Goal: Transaction & Acquisition: Obtain resource

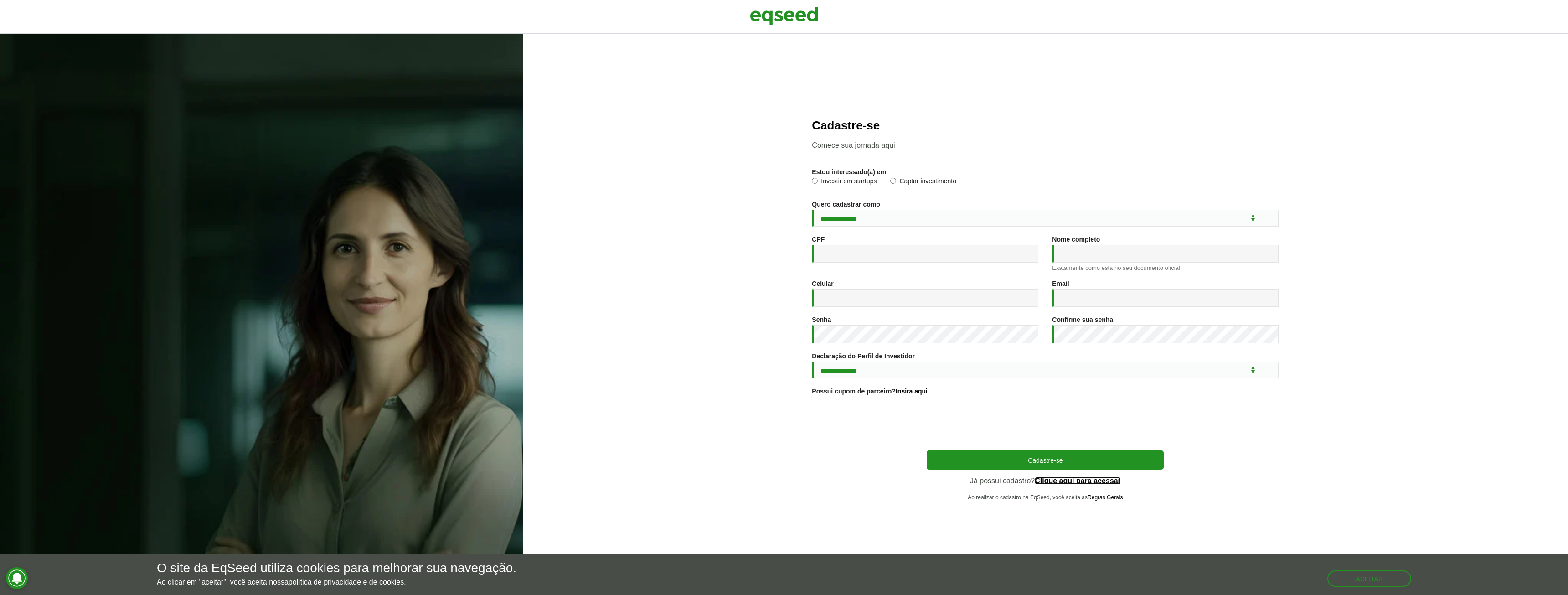
click at [1082, 481] on link "Clique aqui para acessar" at bounding box center [1078, 481] width 86 height 7
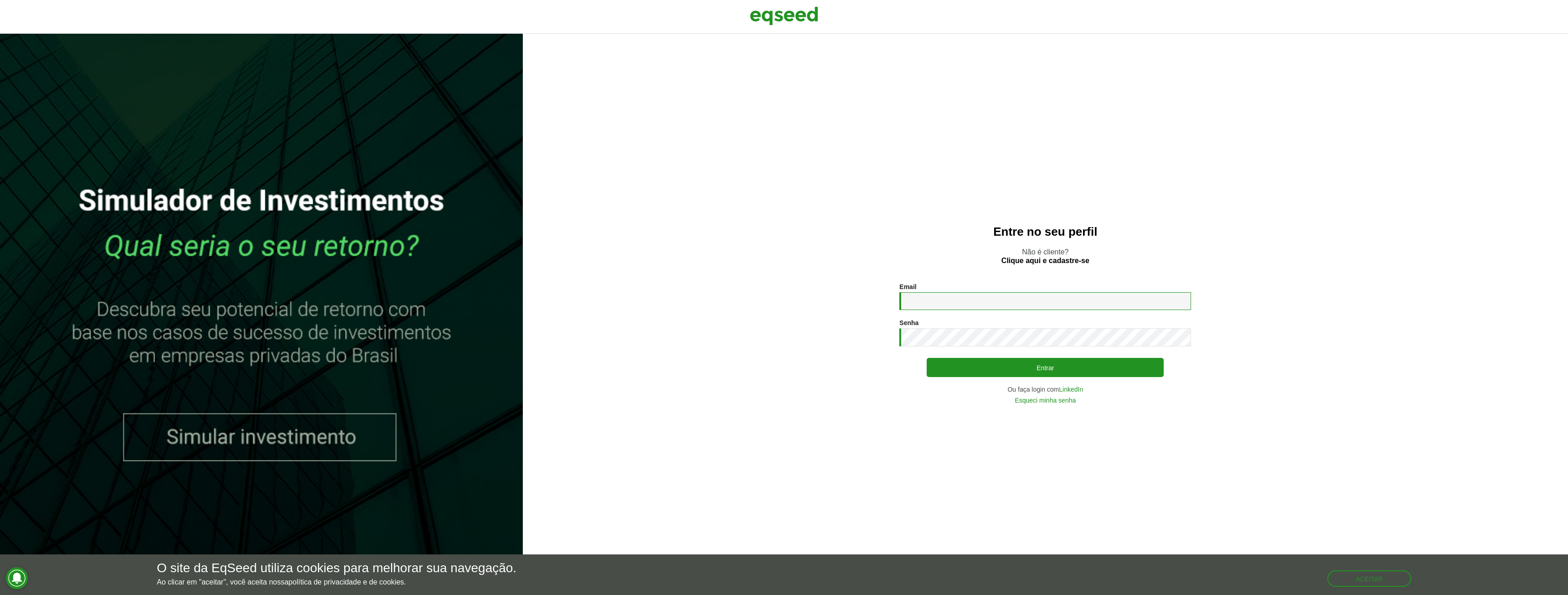
click at [937, 296] on input "Email *" at bounding box center [1045, 301] width 292 height 18
click at [972, 303] on input "Email *" at bounding box center [1045, 301] width 292 height 18
type input "**********"
click at [1037, 371] on button "Entrar" at bounding box center [1045, 367] width 237 height 17
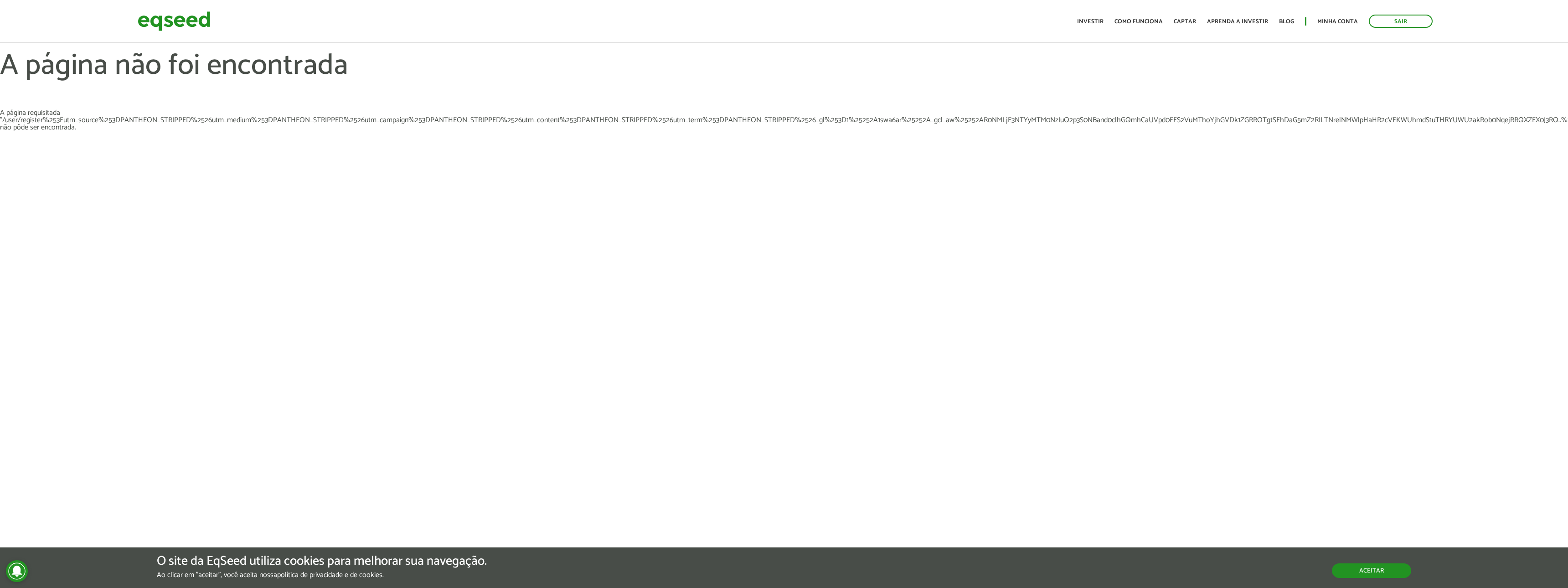
click at [1384, 569] on button "Aceitar" at bounding box center [1371, 571] width 79 height 15
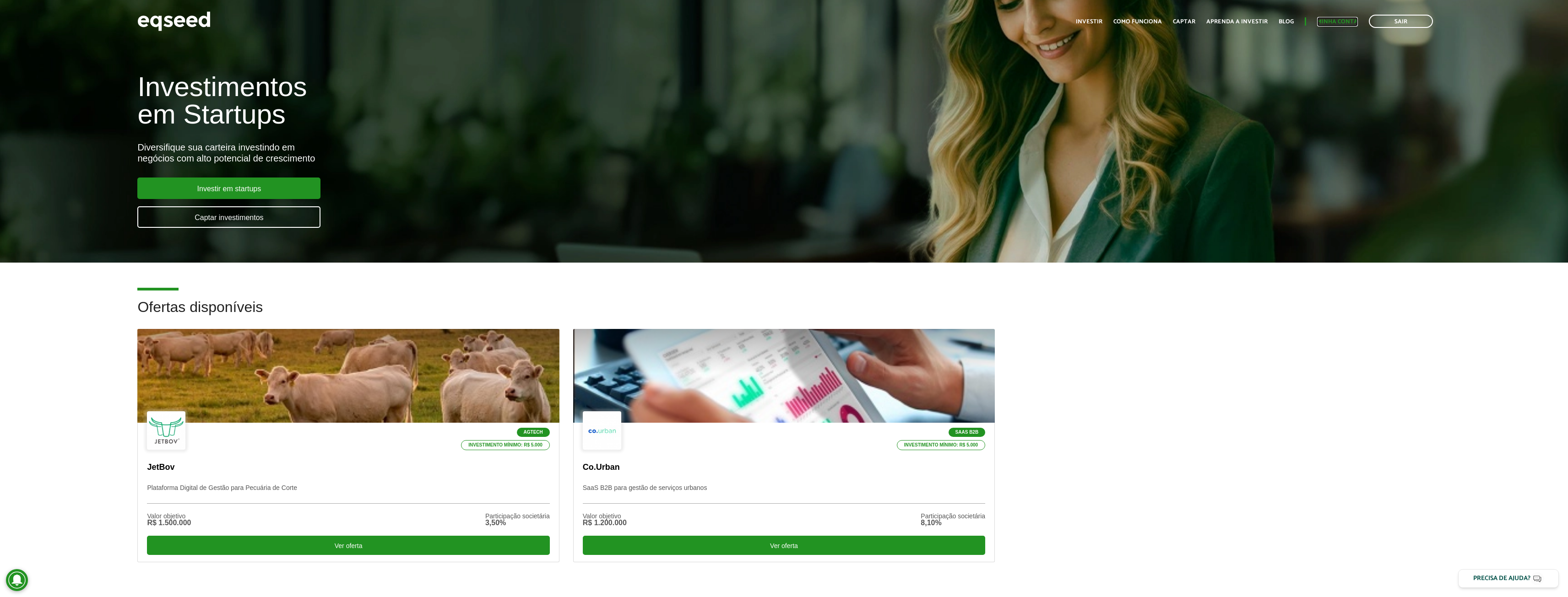
click at [1334, 19] on link "Minha conta" at bounding box center [1337, 22] width 41 height 6
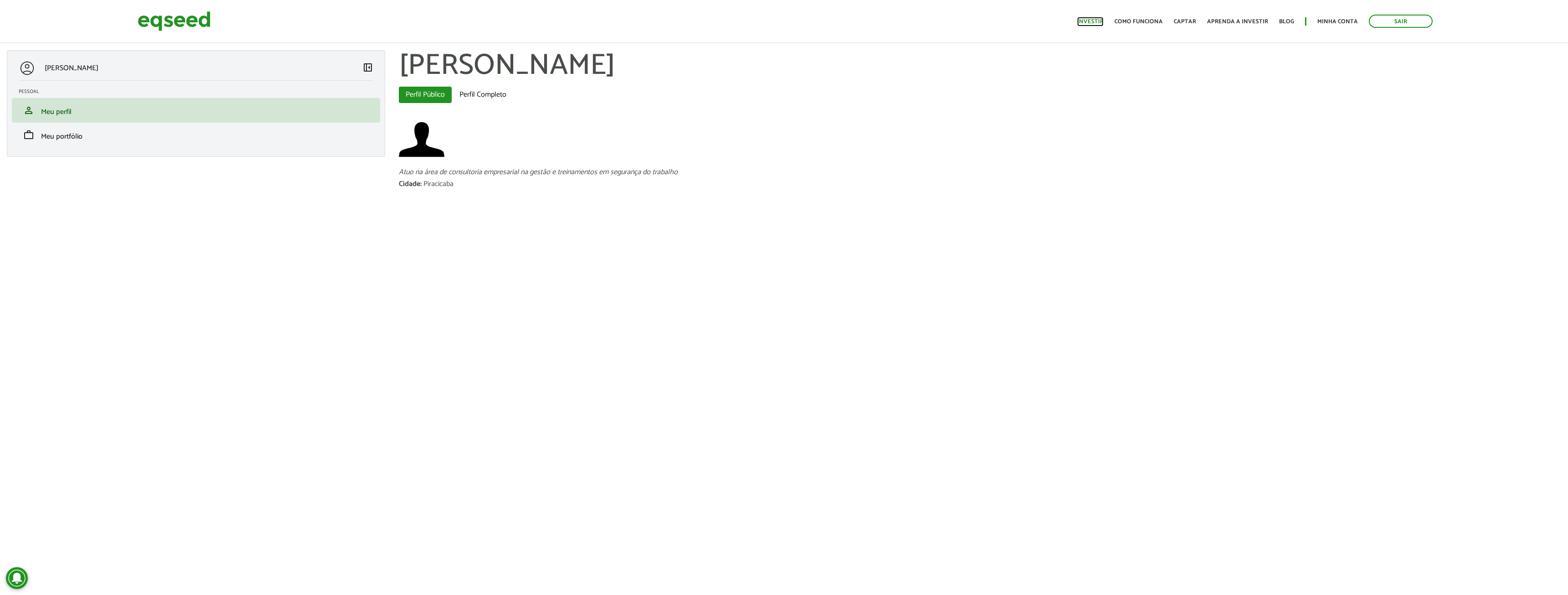
click at [1101, 19] on link "Investir" at bounding box center [1090, 22] width 26 height 6
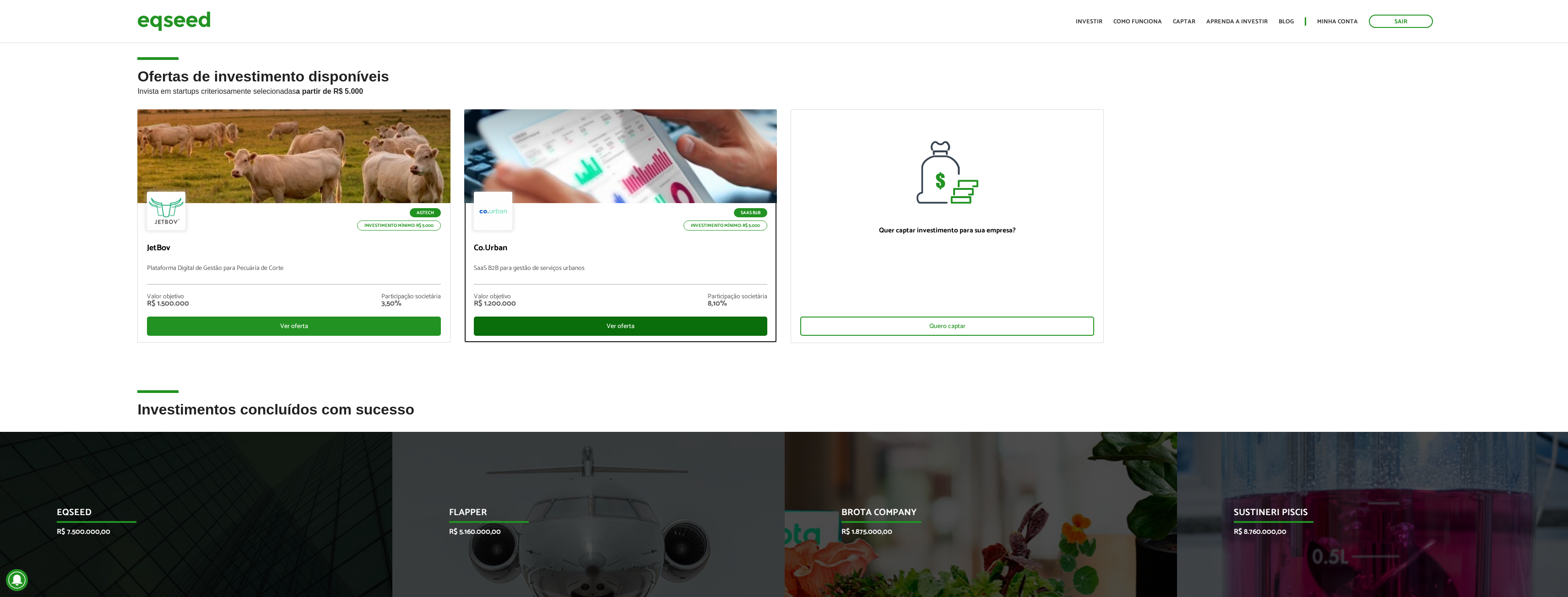
click at [622, 323] on div "Ver oferta" at bounding box center [620, 326] width 294 height 19
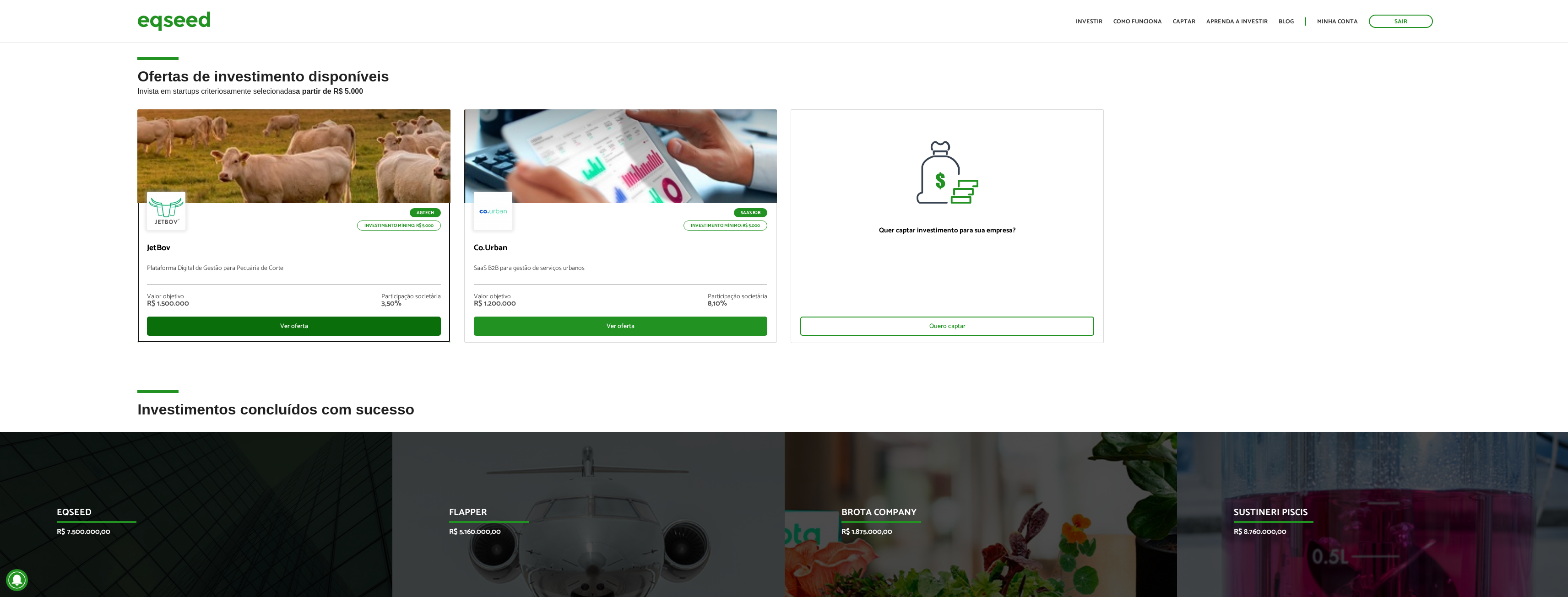
click at [276, 323] on div "Ver oferta" at bounding box center [293, 326] width 294 height 19
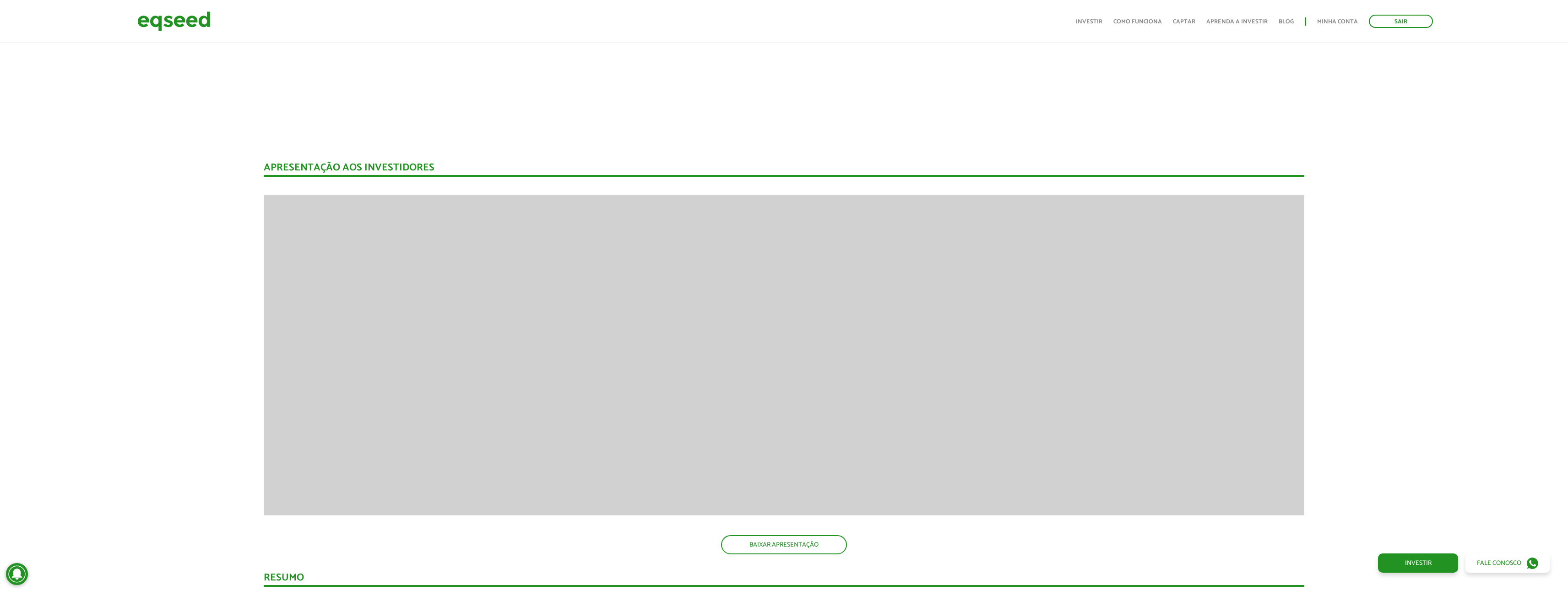
scroll to position [1442, 0]
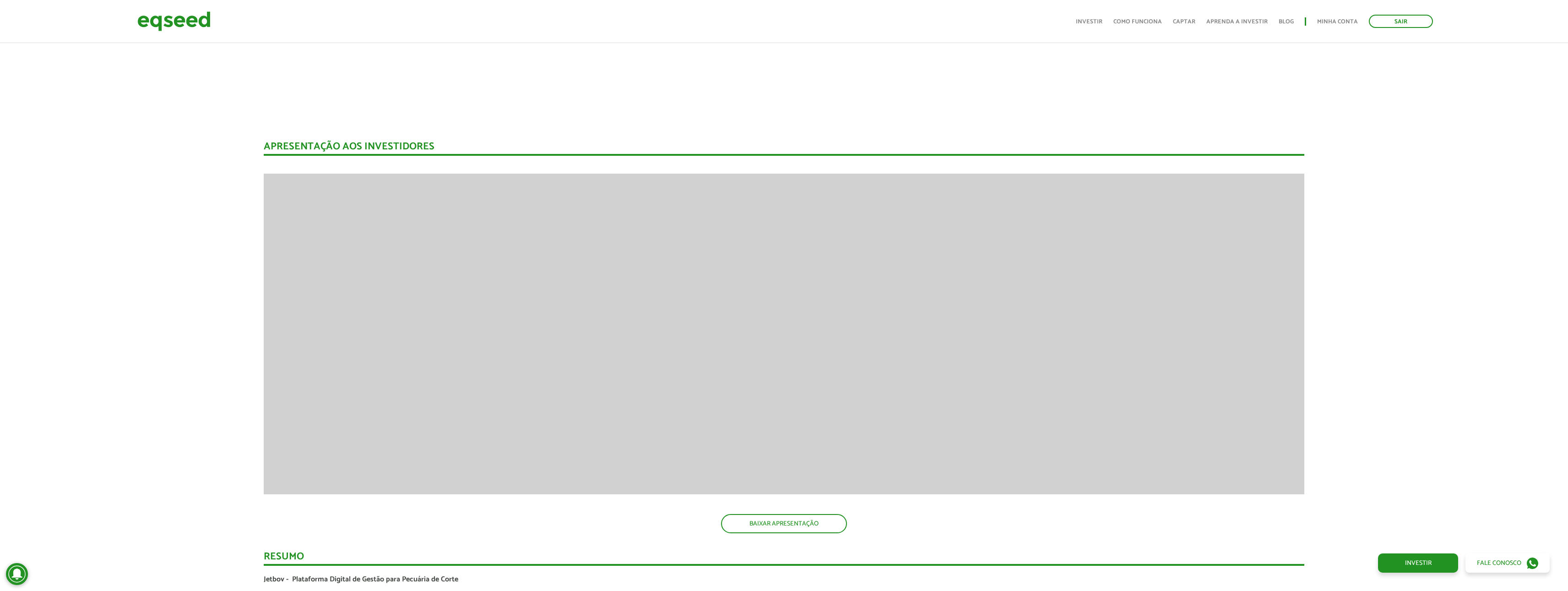
drag, startPoint x: 710, startPoint y: 511, endPoint x: 1091, endPoint y: 515, distance: 381.0
click at [1091, 515] on div "BAIXAR APRESENTAÇÃO" at bounding box center [784, 523] width 1040 height 19
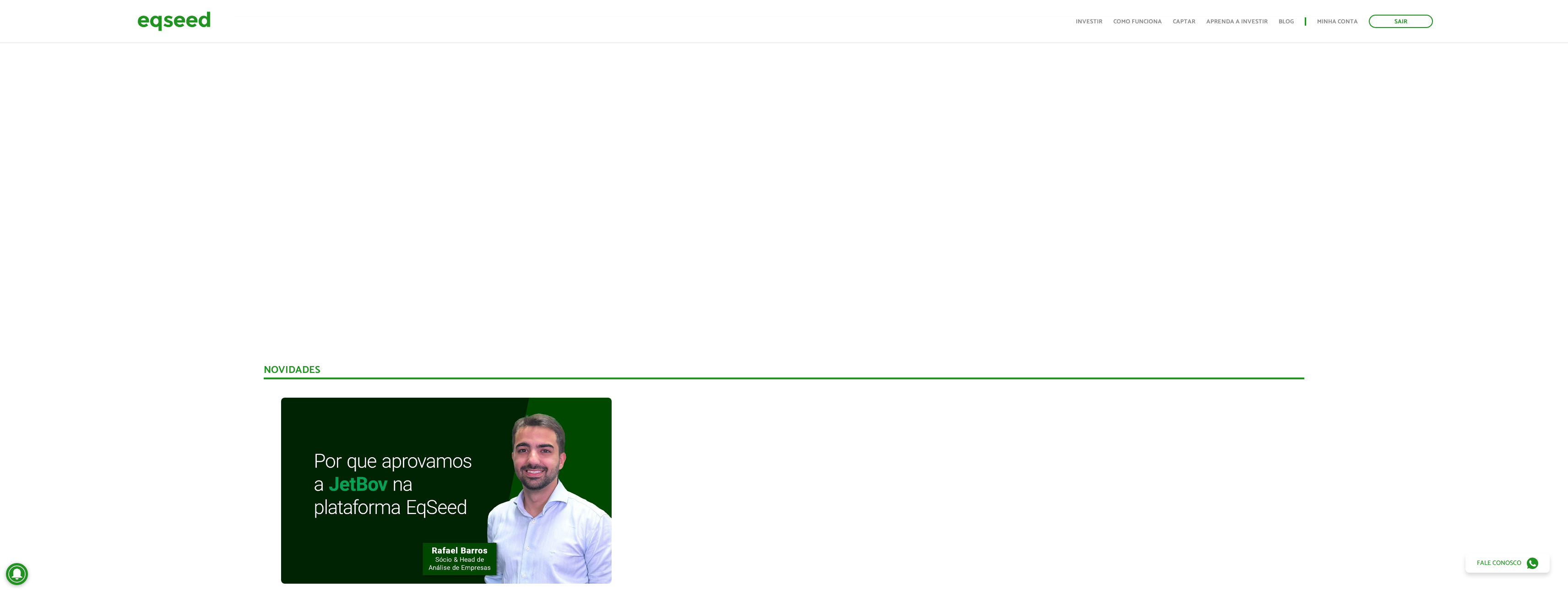
scroll to position [0, 0]
